Goal: Book appointment/travel/reservation

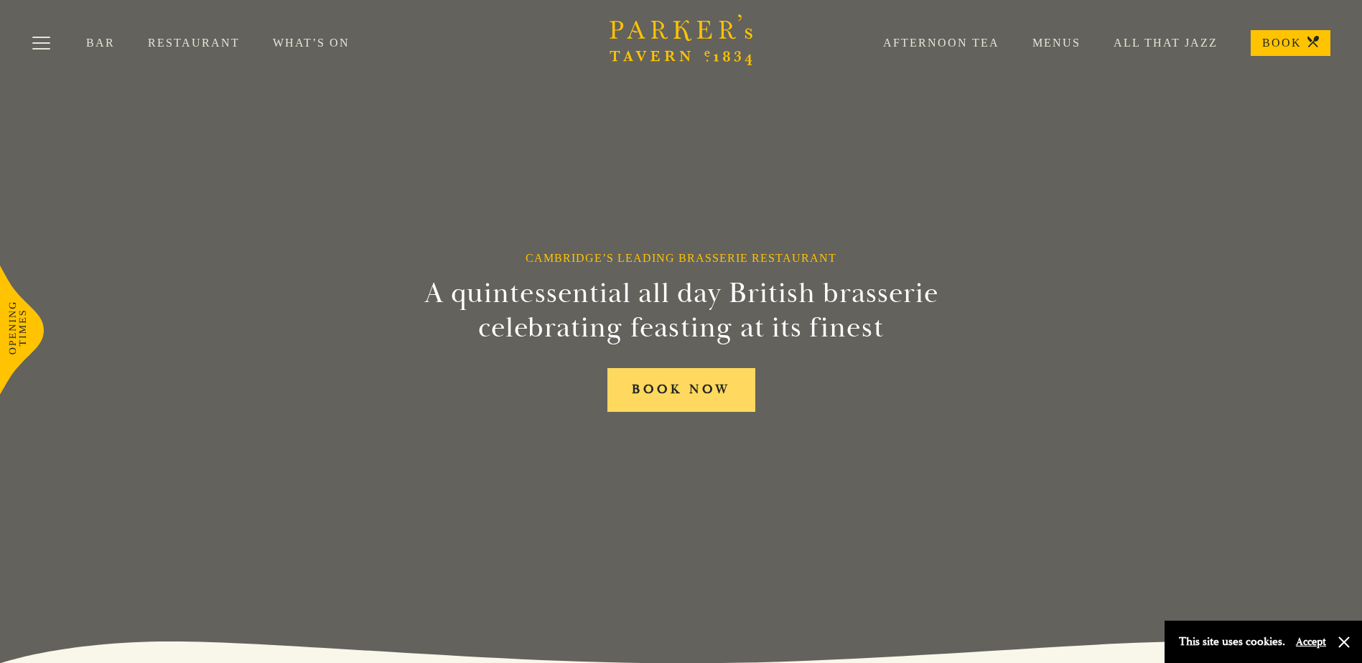
click at [676, 388] on link "BOOK NOW" at bounding box center [681, 390] width 148 height 44
click at [37, 47] on button "Toggle navigation" at bounding box center [41, 45] width 61 height 61
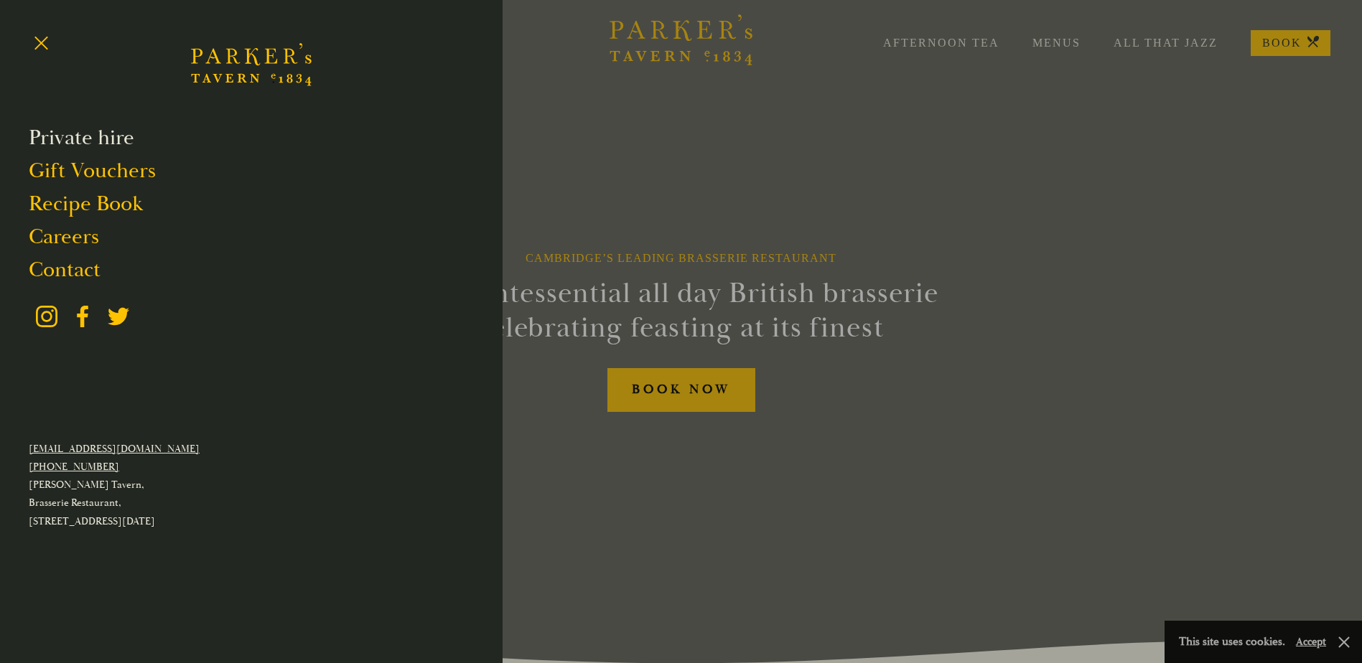
click at [97, 134] on link "Private hire" at bounding box center [82, 137] width 106 height 27
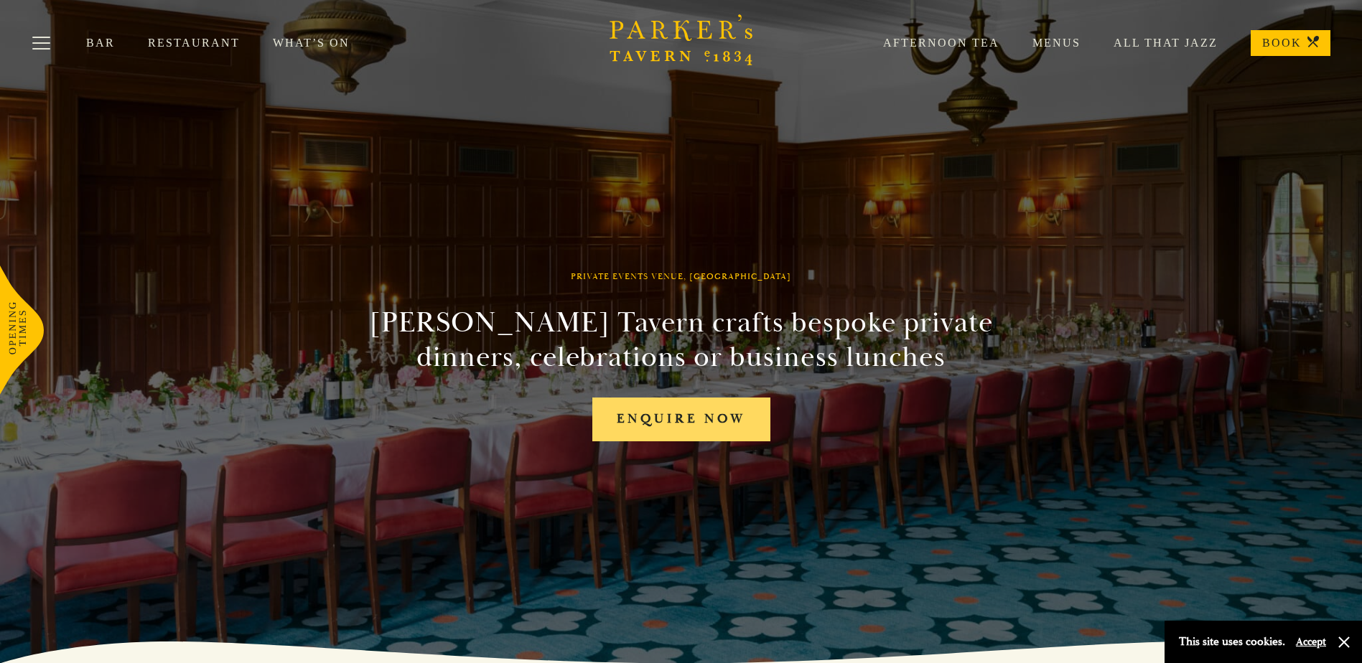
click at [723, 421] on link "Enquire now" at bounding box center [681, 420] width 178 height 44
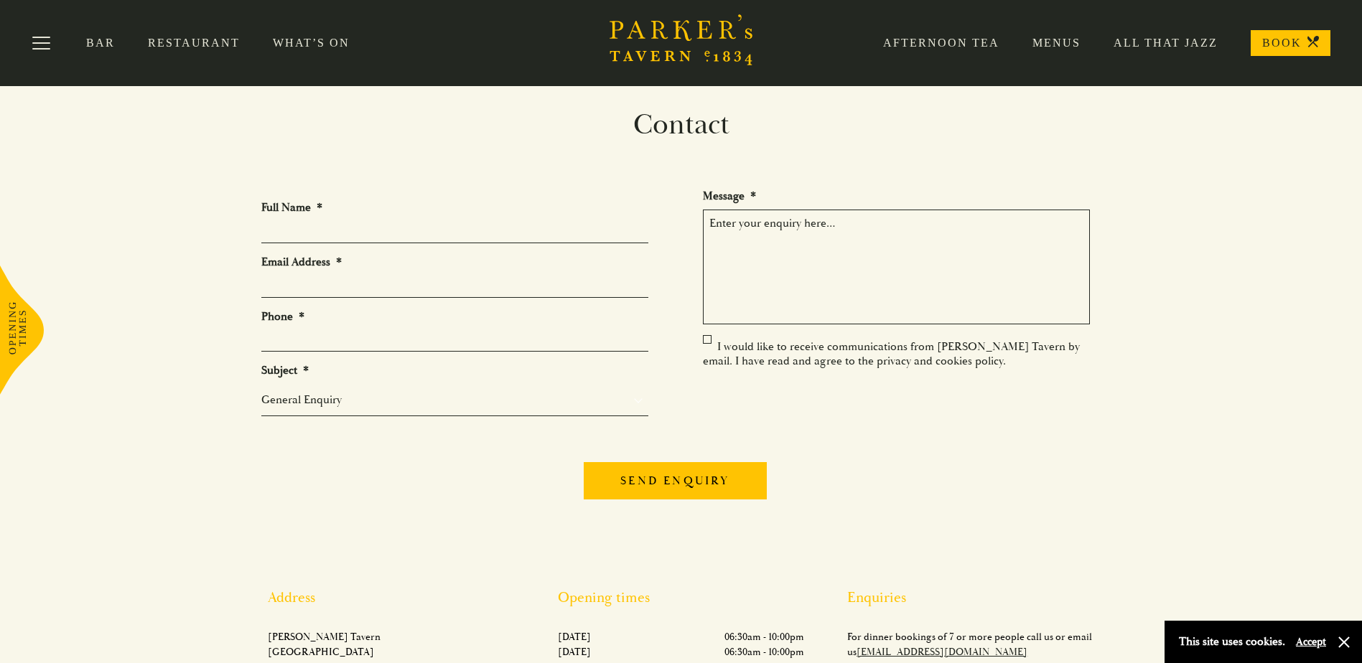
click at [292, 238] on input "Full Name *" at bounding box center [454, 232] width 387 height 22
click at [294, 46] on link "What’s On" at bounding box center [328, 43] width 110 height 14
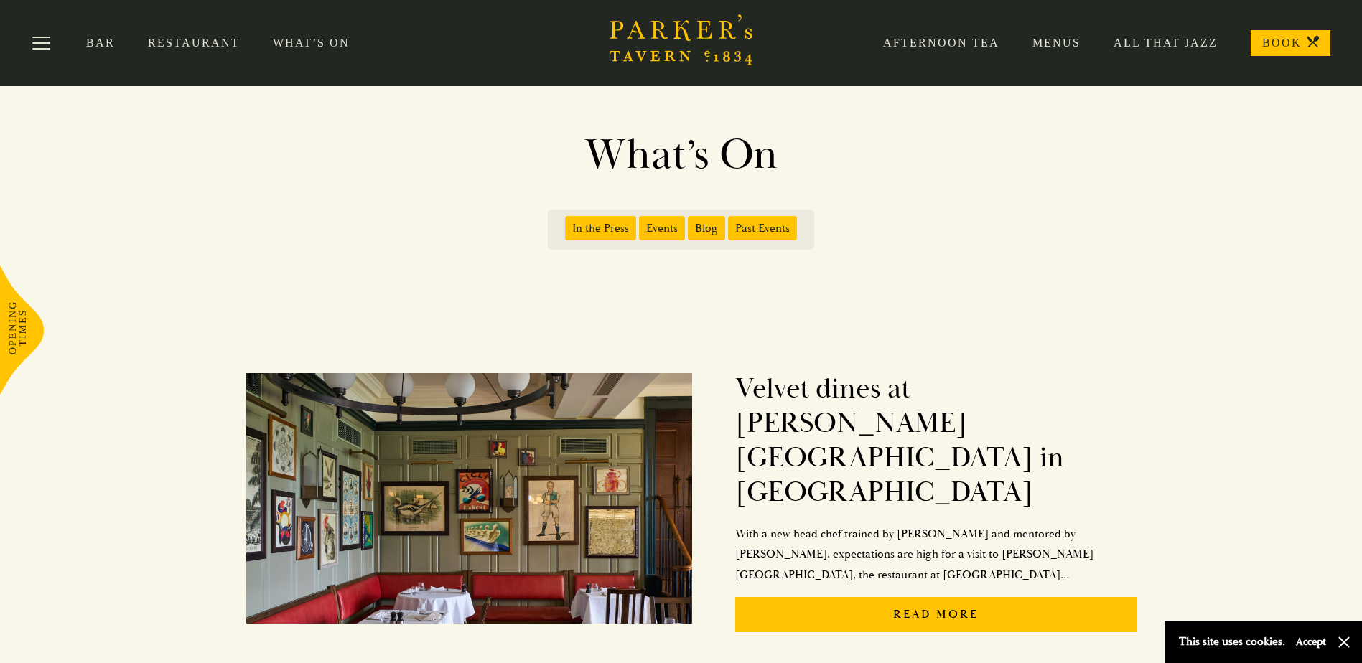
click at [632, 60] on icon "Brasserie Restaurant Cambridge | Parker's Tavern Cambridge Parker's Tavern is a…" at bounding box center [681, 39] width 144 height 51
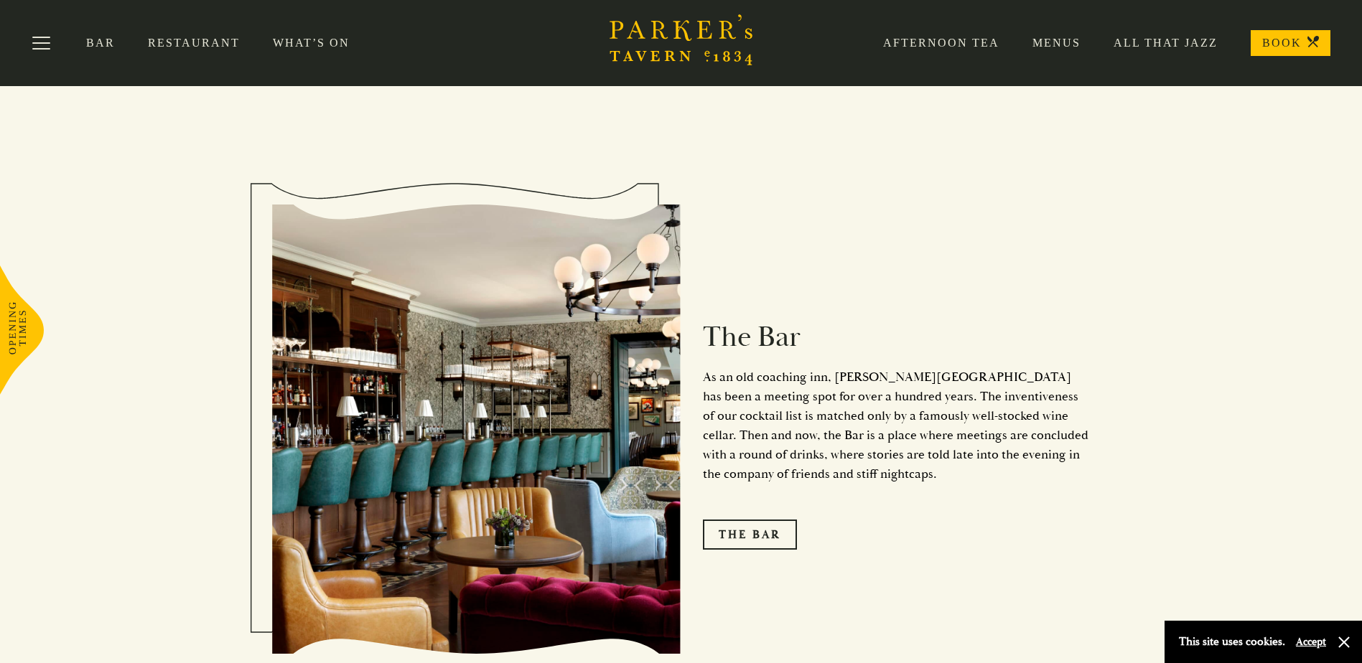
scroll to position [1642, 0]
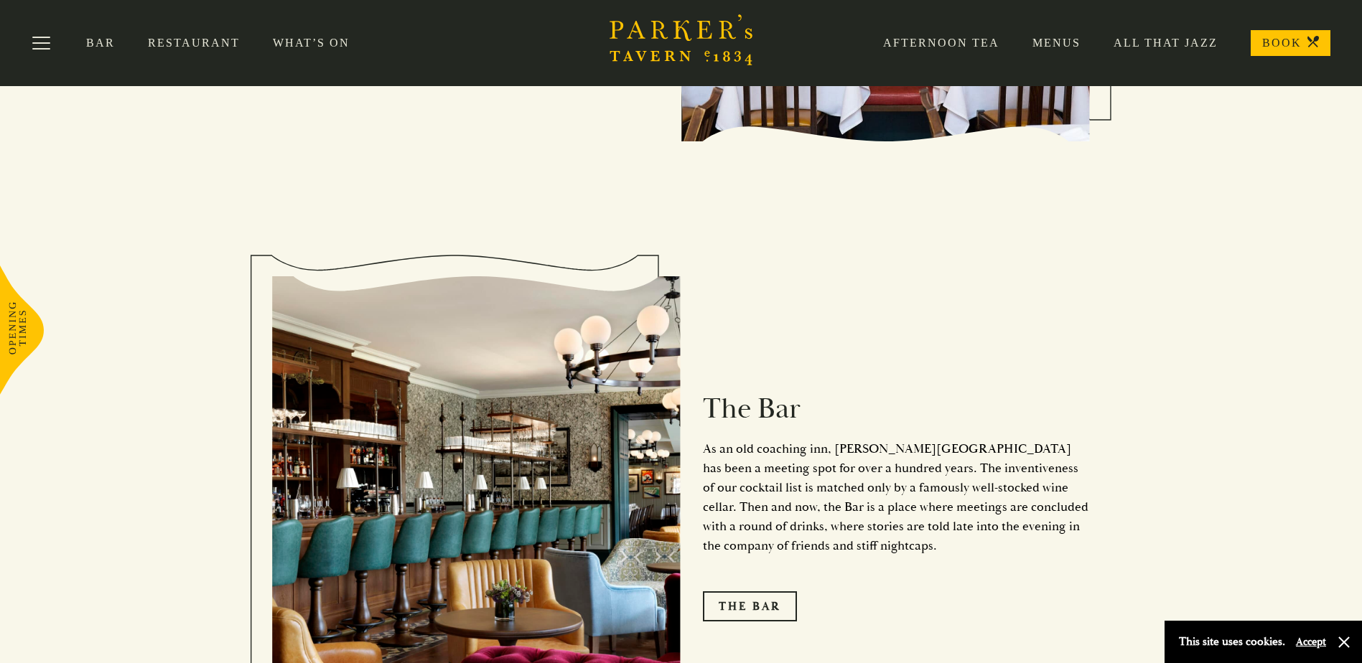
click at [1144, 35] on div "Afternoon Tea Menus All That Jazz BOOK" at bounding box center [1090, 43] width 480 height 26
click at [1145, 45] on link "All That Jazz" at bounding box center [1148, 43] width 137 height 14
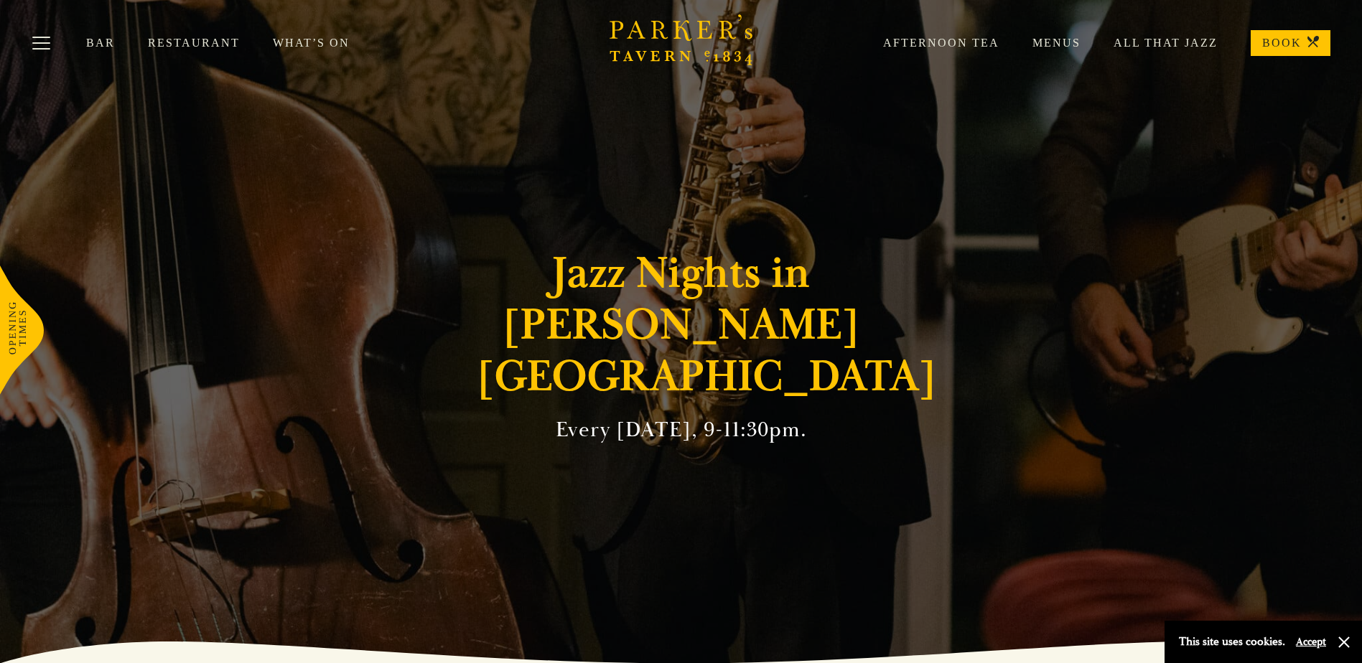
click at [210, 40] on link "Restaurant" at bounding box center [210, 43] width 125 height 14
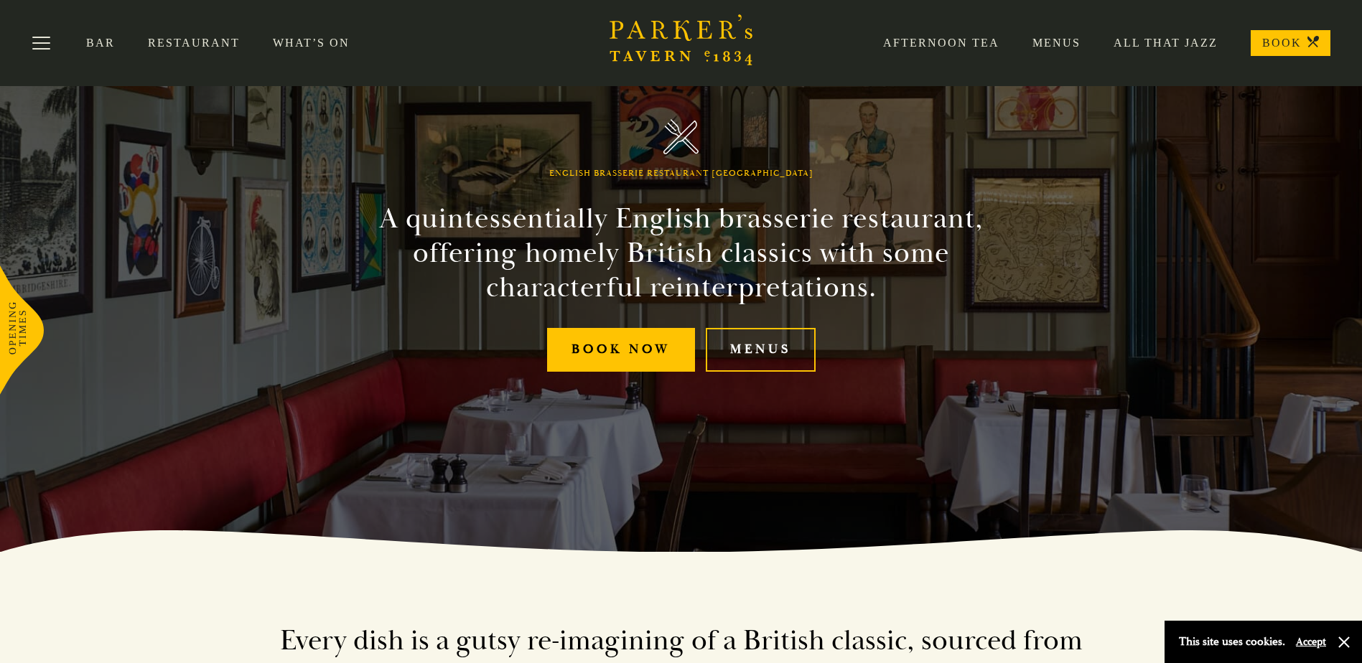
scroll to position [10, 0]
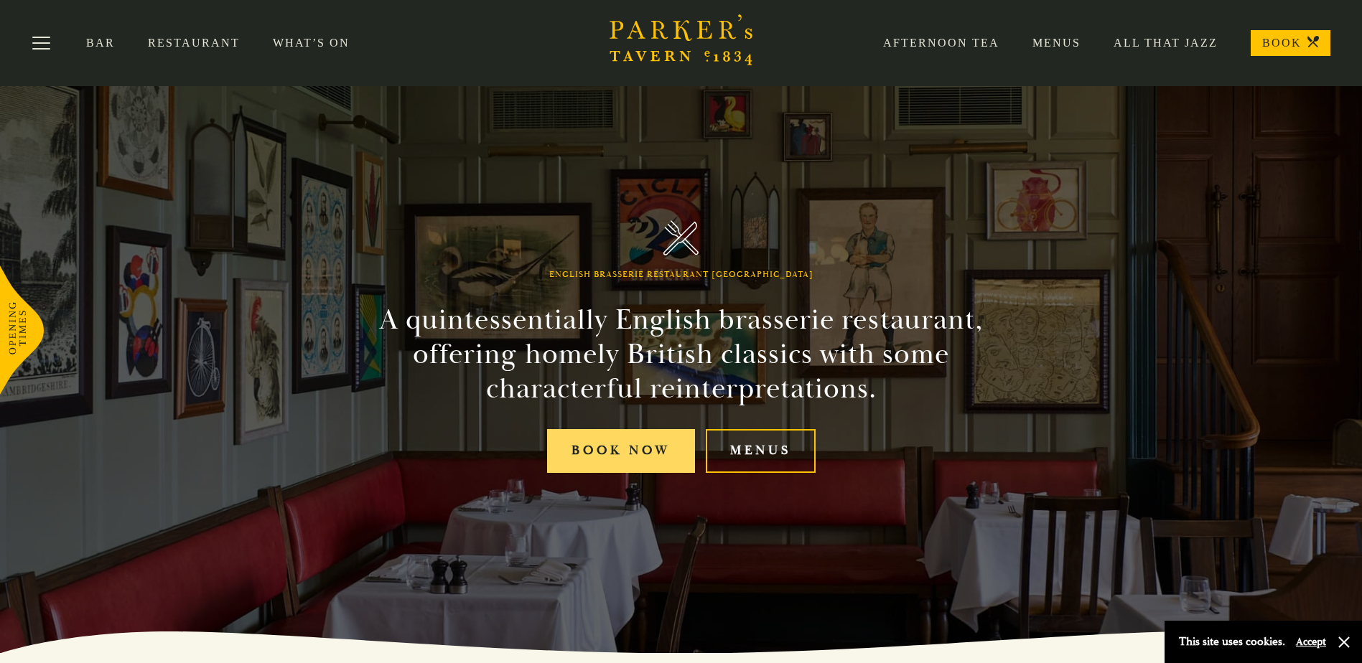
click at [638, 447] on link "Book Now" at bounding box center [621, 451] width 148 height 44
